Goal: Find specific page/section: Find specific page/section

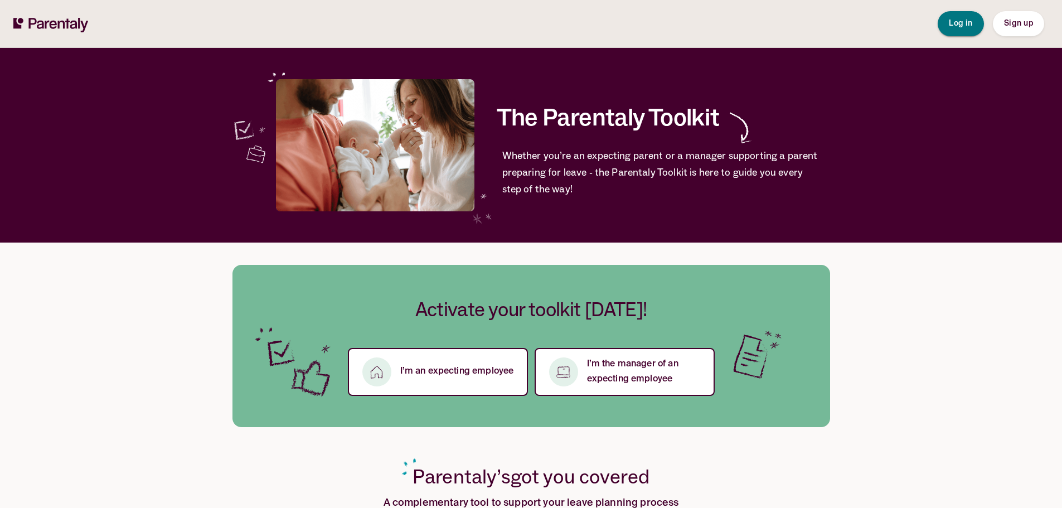
click at [962, 20] on span "Log in" at bounding box center [961, 24] width 24 height 8
